Goal: Transaction & Acquisition: Purchase product/service

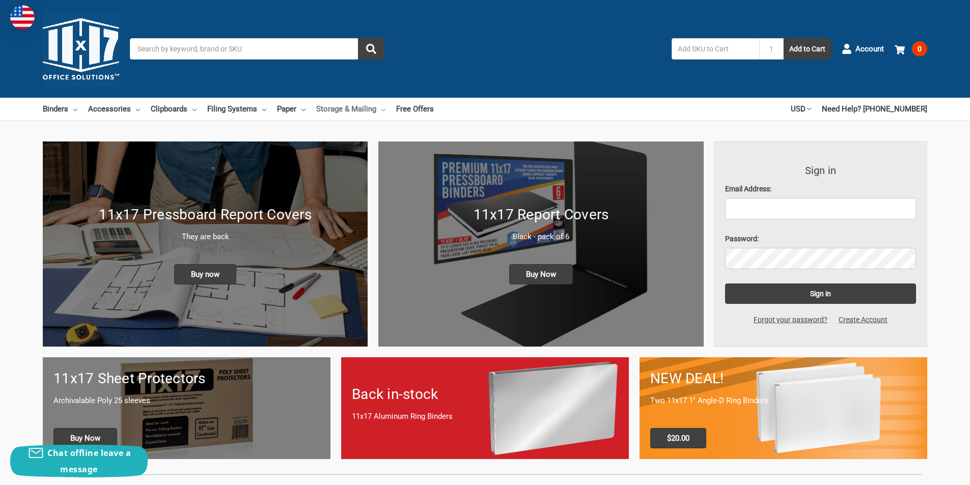
click at [364, 108] on link "Storage & Mailing" at bounding box center [350, 109] width 69 height 22
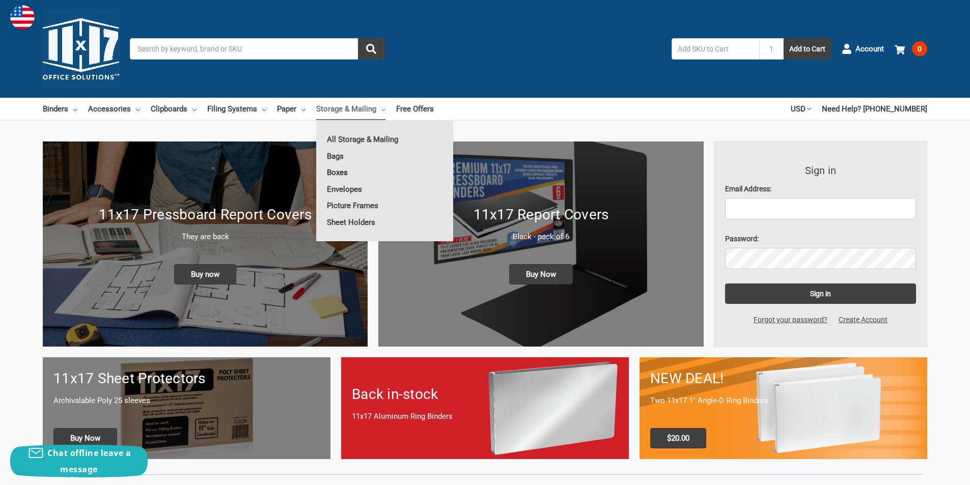
click at [346, 176] on link "Boxes" at bounding box center [384, 172] width 137 height 16
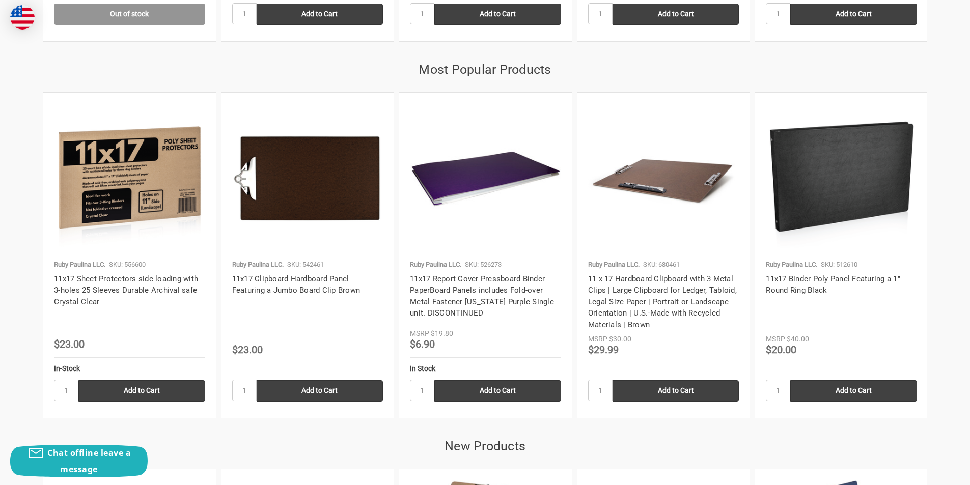
scroll to position [1346, 0]
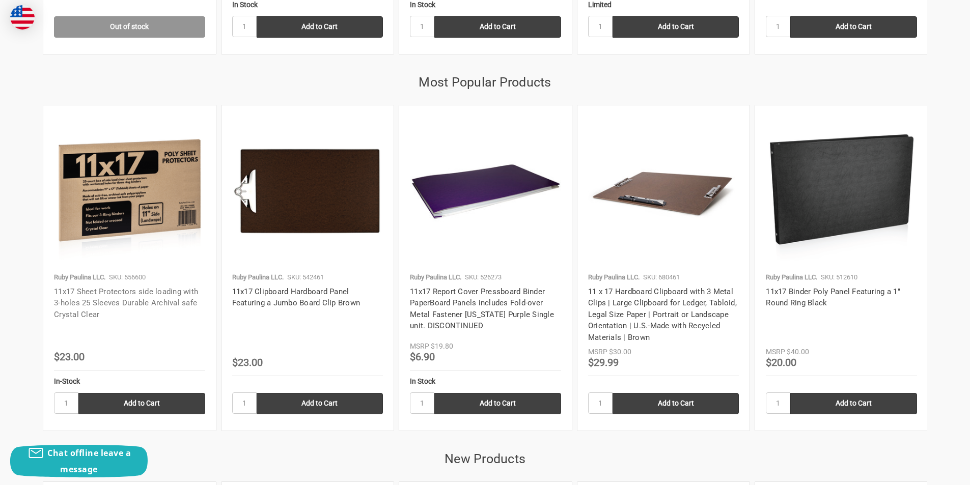
click at [129, 299] on link "11x17 Sheet Protectors side loading with 3-holes 25 Sleeves Durable Archival sa…" at bounding box center [126, 303] width 144 height 32
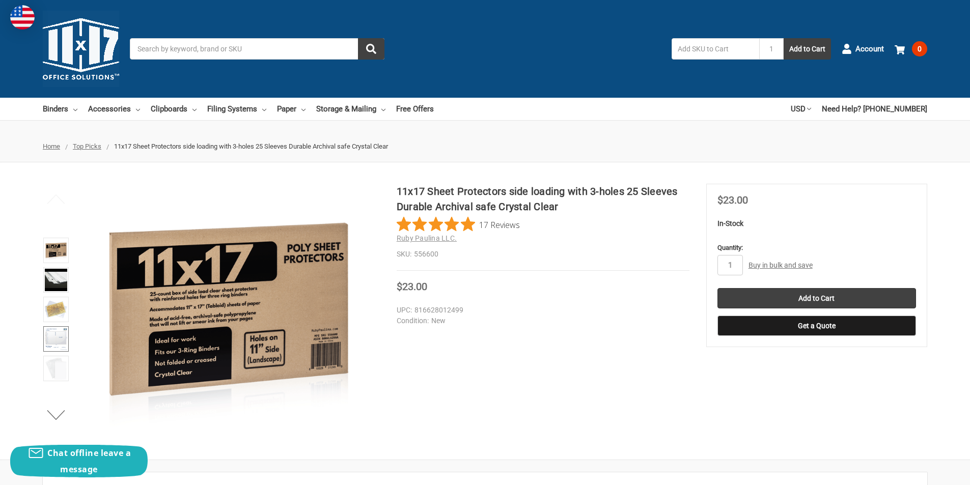
click at [60, 334] on img at bounding box center [56, 339] width 22 height 22
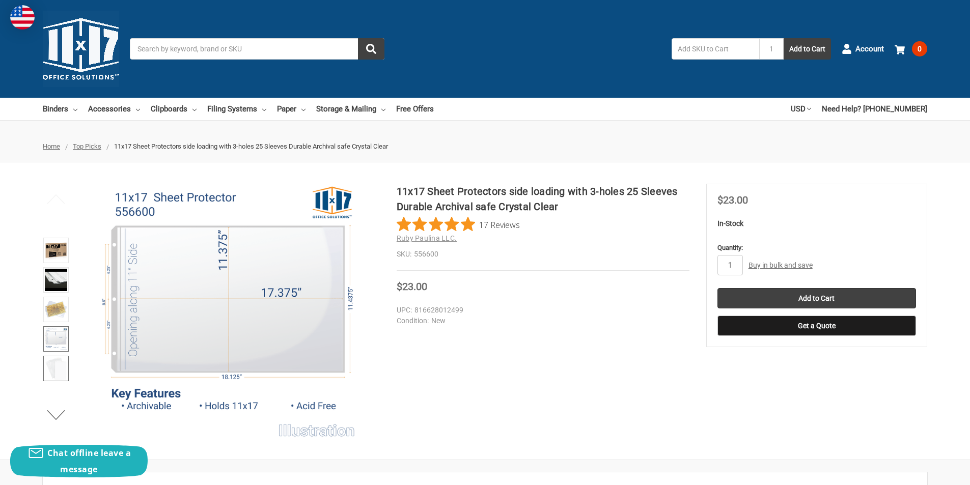
click at [57, 369] on img at bounding box center [56, 368] width 22 height 22
